Goal: Connect with others: Connect with others

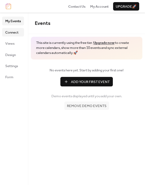
click at [13, 32] on span "Connect" at bounding box center [11, 32] width 13 height 5
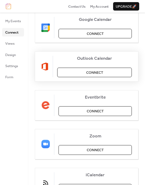
scroll to position [101, 0]
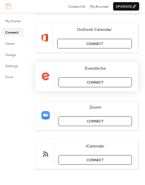
click at [93, 80] on span "Connect" at bounding box center [95, 82] width 17 height 5
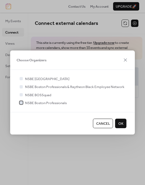
click at [40, 102] on span "NSBE Boston Professionals" at bounding box center [46, 102] width 42 height 5
click at [40, 96] on span "NSBE BOSSquad" at bounding box center [38, 95] width 26 height 5
click at [39, 95] on span "NSBE BOSSquad" at bounding box center [38, 95] width 26 height 5
click at [22, 79] on div at bounding box center [21, 78] width 3 height 3
click at [21, 79] on div at bounding box center [21, 78] width 3 height 3
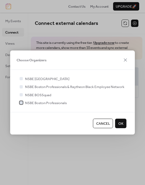
click at [23, 102] on div at bounding box center [21, 102] width 5 height 5
click at [23, 79] on div at bounding box center [21, 78] width 5 height 5
click at [22, 79] on icon at bounding box center [21, 79] width 2 height 2
click at [21, 103] on div at bounding box center [21, 102] width 3 height 3
click at [121, 122] on span "OK" at bounding box center [121, 123] width 5 height 5
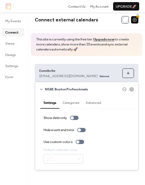
scroll to position [4, 0]
